Goal: Find specific page/section: Find specific page/section

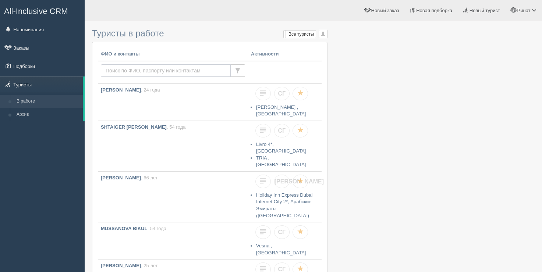
click at [174, 66] on input "text" at bounding box center [166, 70] width 130 height 12
type input "isma"
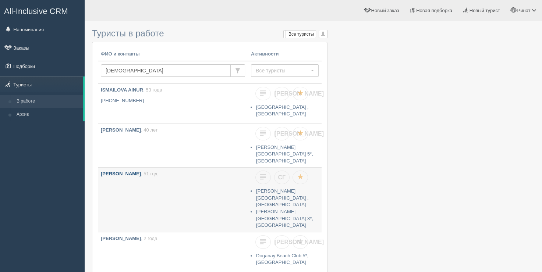
click at [131, 171] on b "[PERSON_NAME]" at bounding box center [121, 174] width 40 height 6
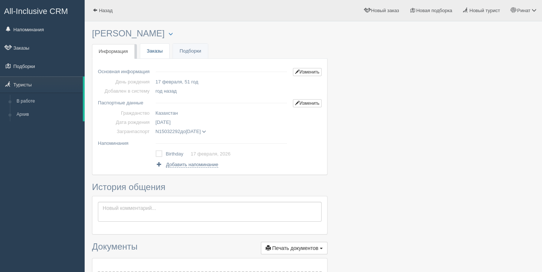
click at [166, 49] on link "Заказы" at bounding box center [154, 51] width 29 height 15
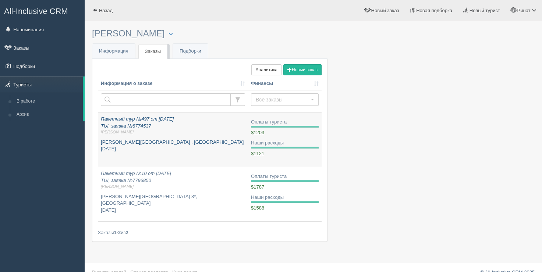
scroll to position [10, 0]
